Goal: Check status

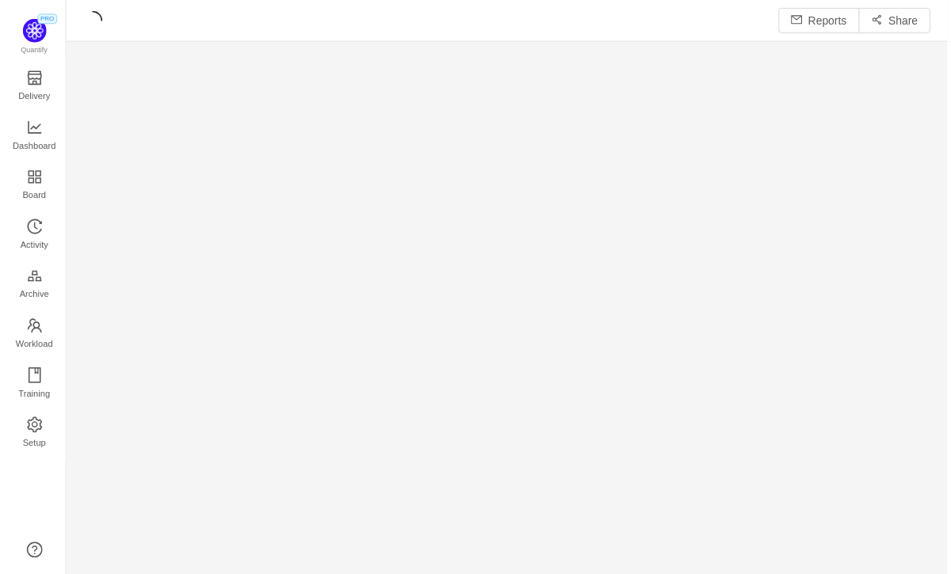
scroll to position [574, 887]
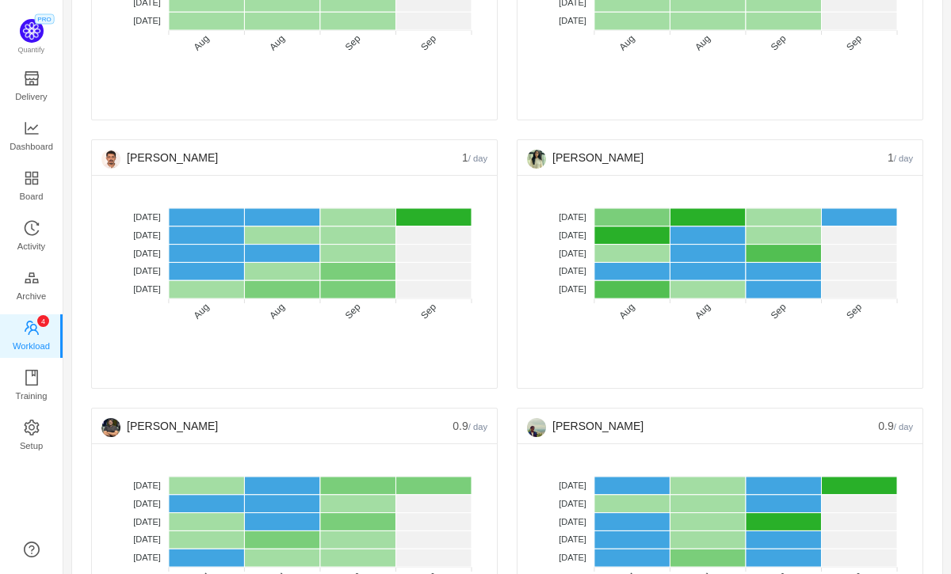
scroll to position [3217, 0]
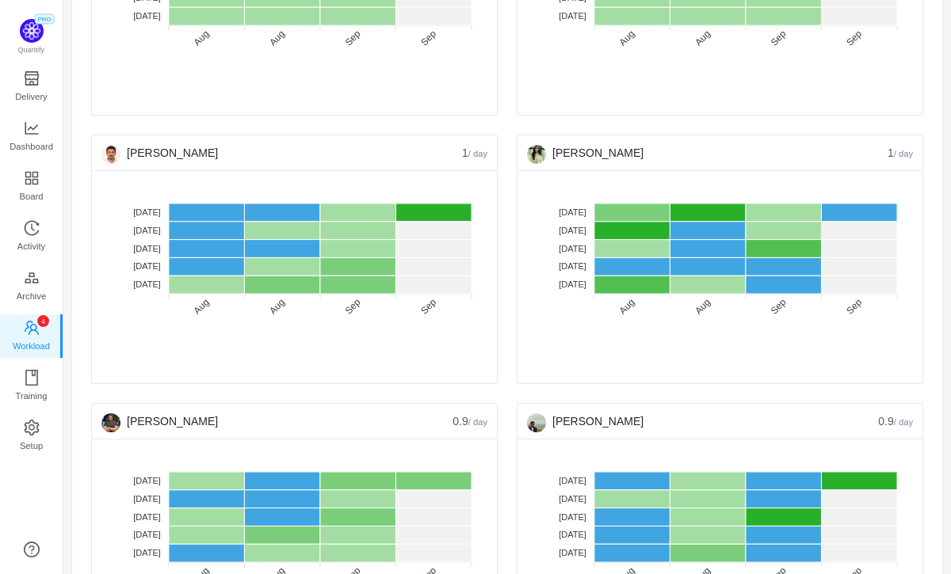
click at [527, 305] on foreignobject "No data No WIP Optimal (1-4) High (5-10) Overburdened (10+)" at bounding box center [720, 271] width 386 height 182
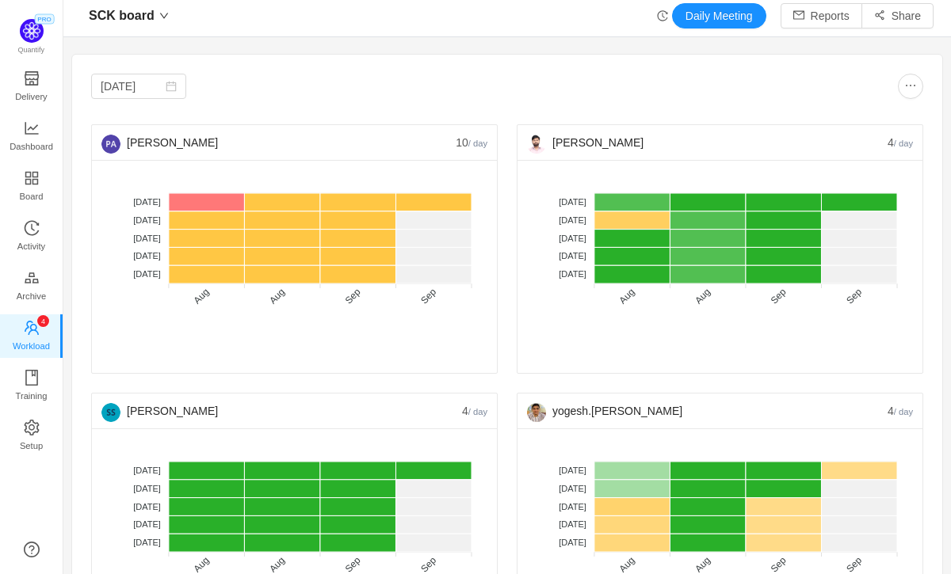
scroll to position [11, 0]
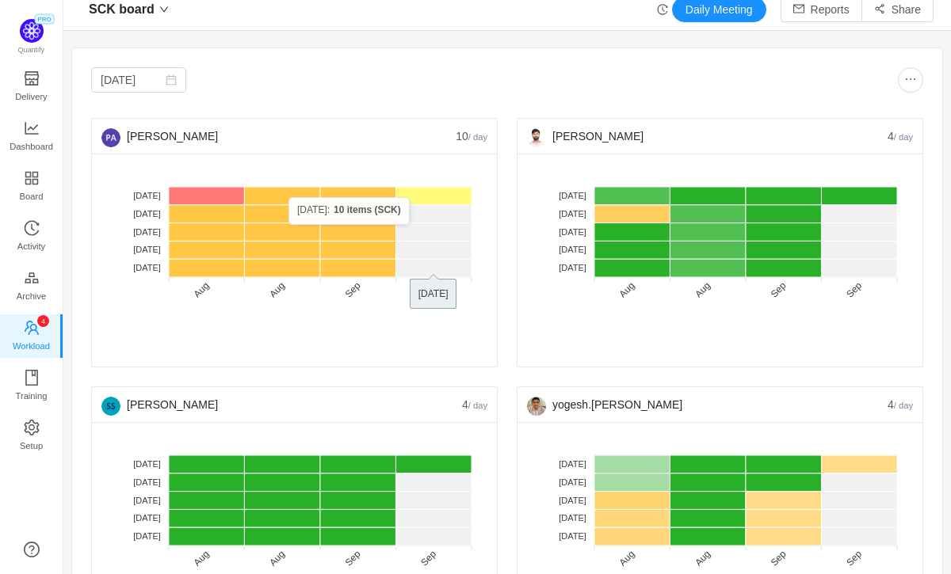
click at [416, 197] on rect at bounding box center [433, 196] width 76 height 18
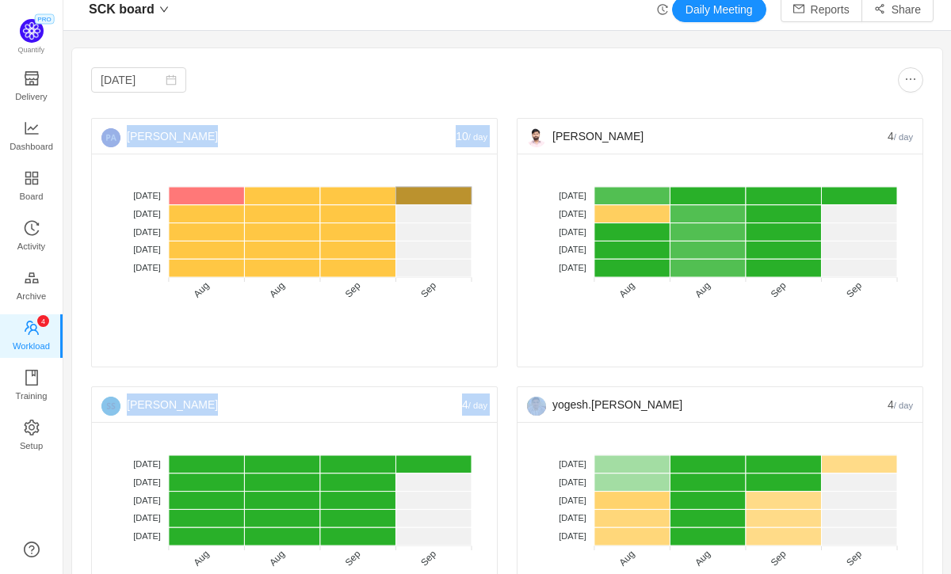
drag, startPoint x: 720, startPoint y: 367, endPoint x: 720, endPoint y: 381, distance: 14.3
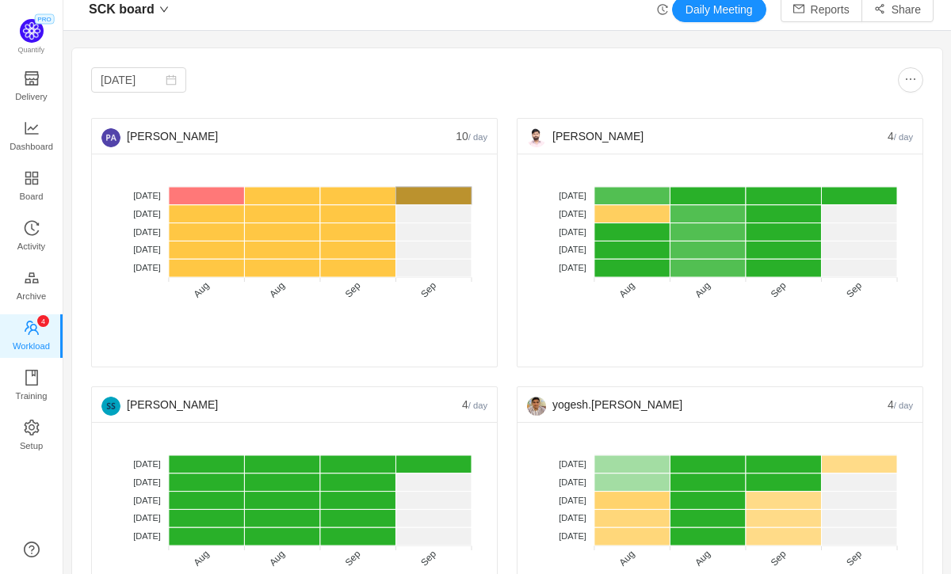
click at [372, 88] on div "[DATE]" at bounding box center [299, 79] width 416 height 25
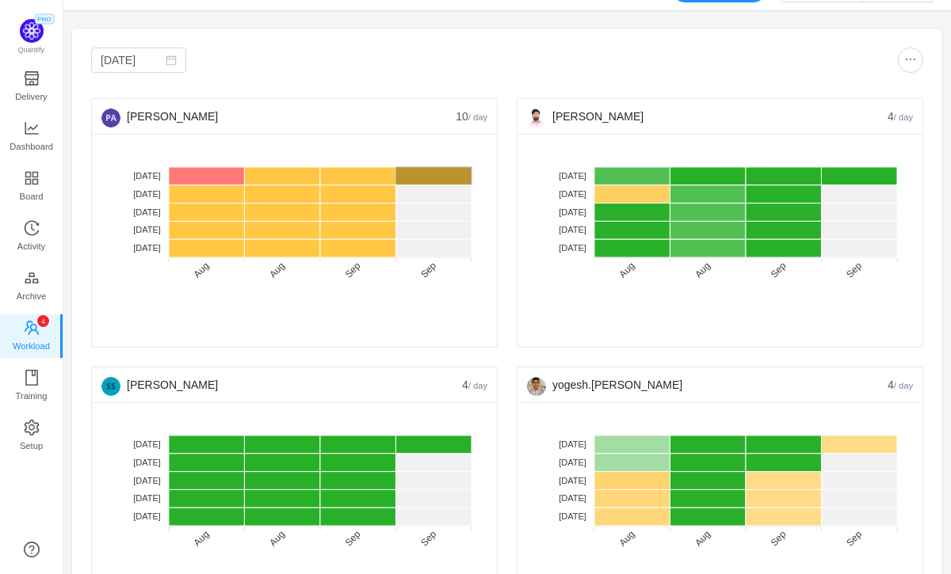
click at [452, 376] on div "[PERSON_NAME]" at bounding box center [281, 385] width 360 height 35
